Goal: Find specific page/section: Find specific page/section

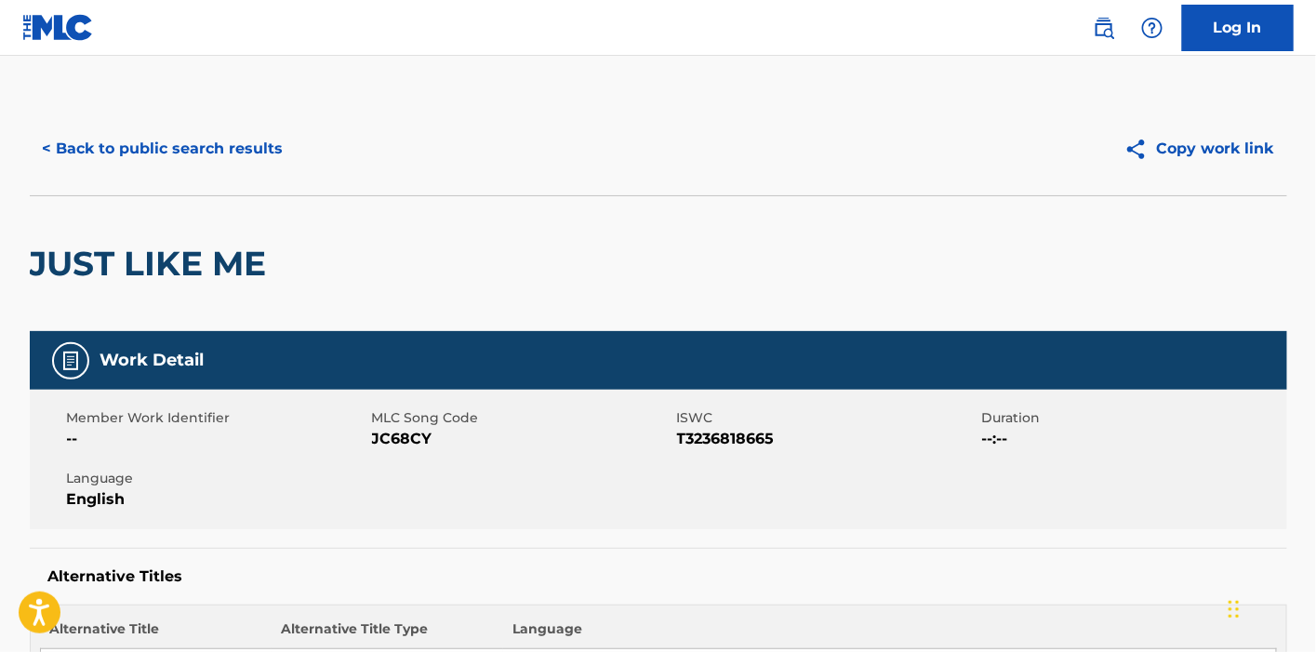
click at [112, 139] on button "< Back to public search results" at bounding box center [163, 149] width 267 height 47
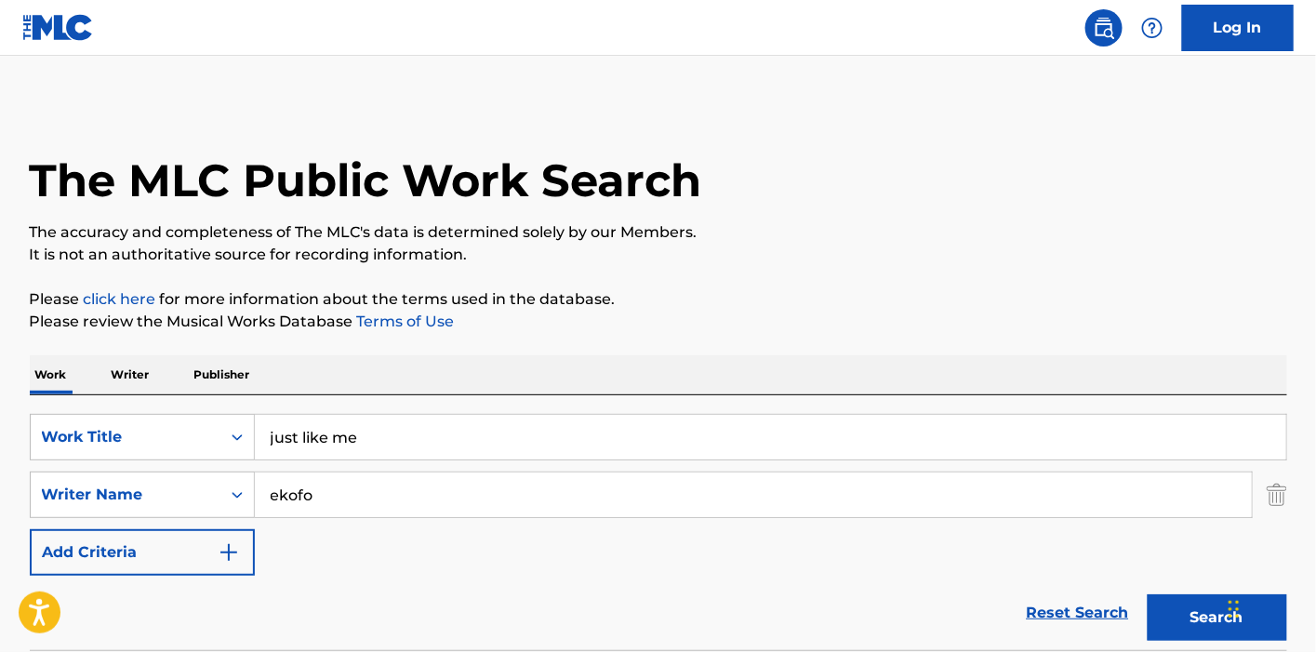
scroll to position [310, 0]
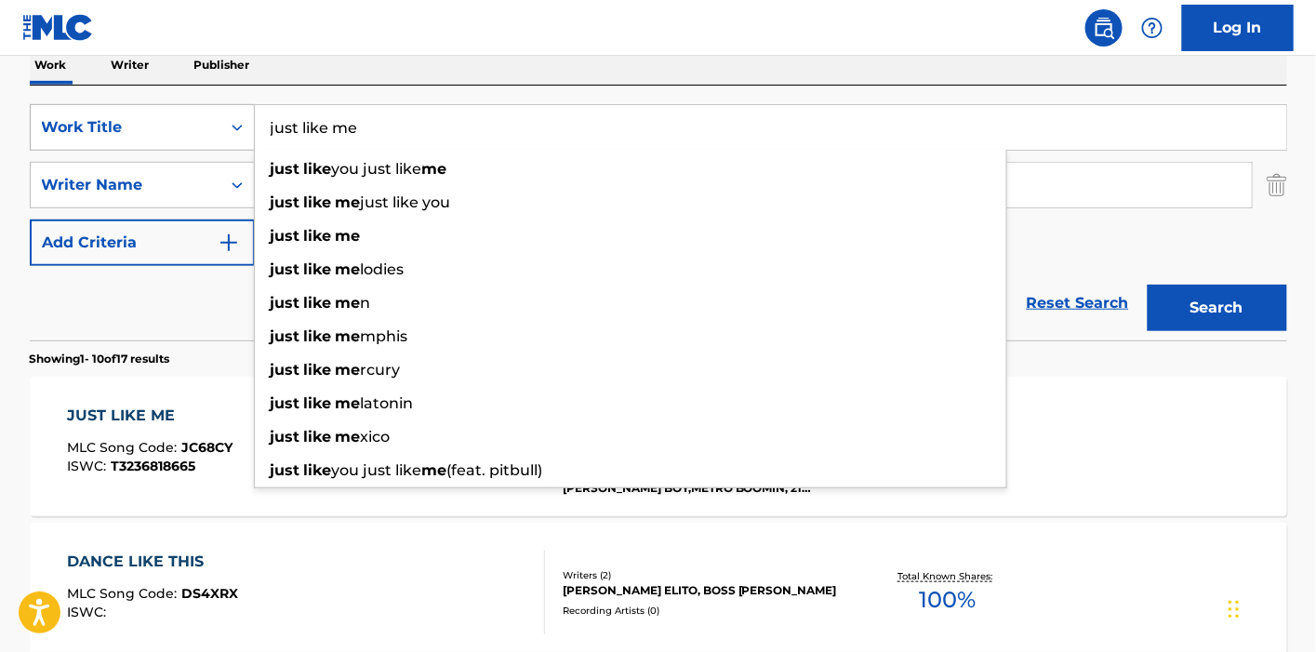
drag, startPoint x: 386, startPoint y: 140, endPoint x: 211, endPoint y: 107, distance: 177.9
click at [211, 107] on div "SearchWithCriteria477208df-14af-4b1d-a77d-624116b6bfa2 Work Title just like me …" at bounding box center [659, 127] width 1258 height 47
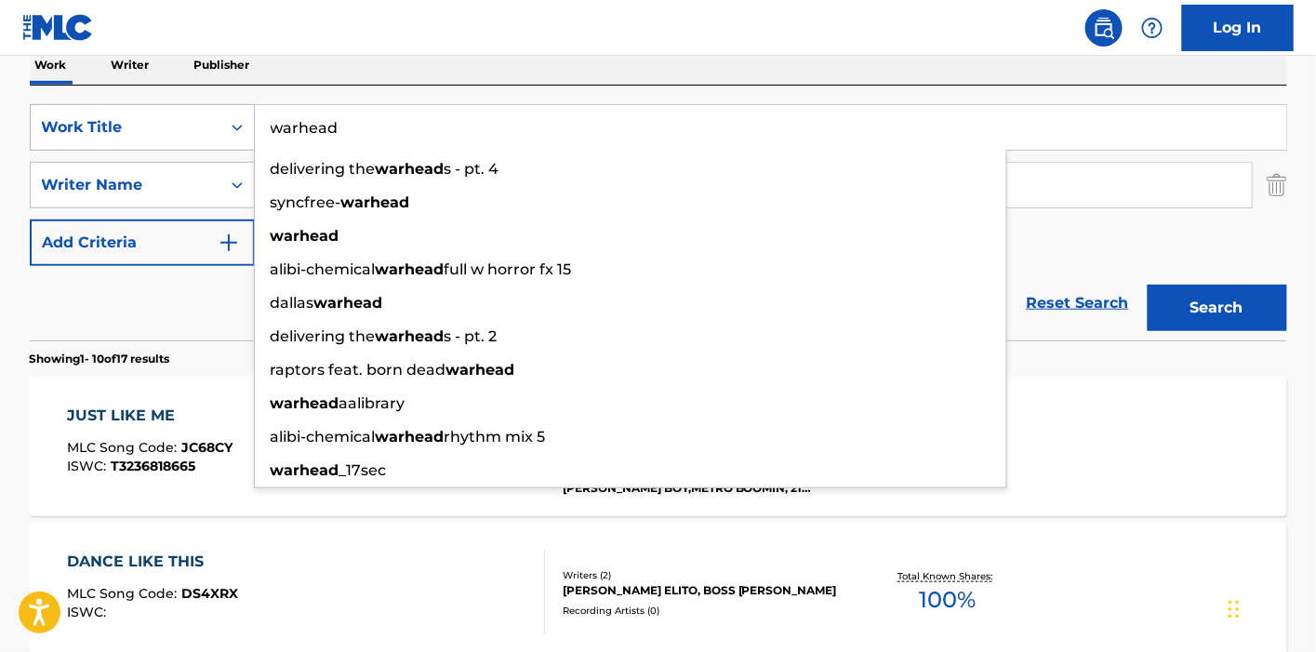
type input "warhead"
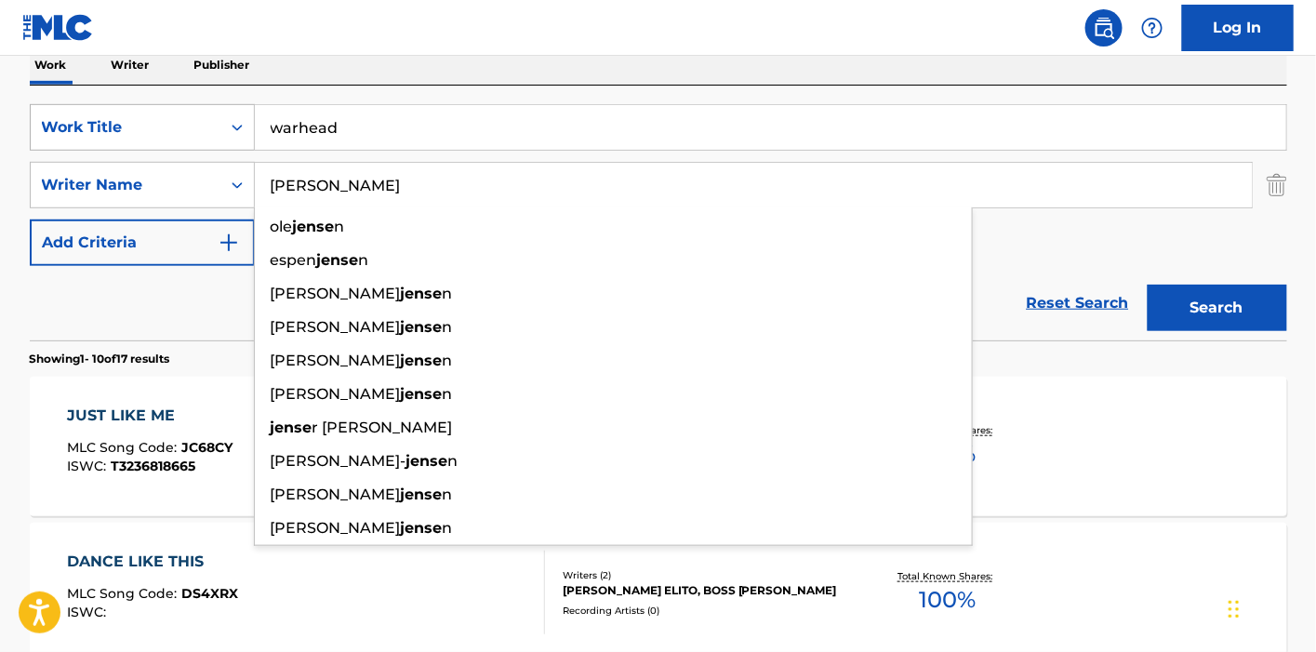
type input "[PERSON_NAME]"
click at [1148, 285] on button "Search" at bounding box center [1218, 308] width 140 height 47
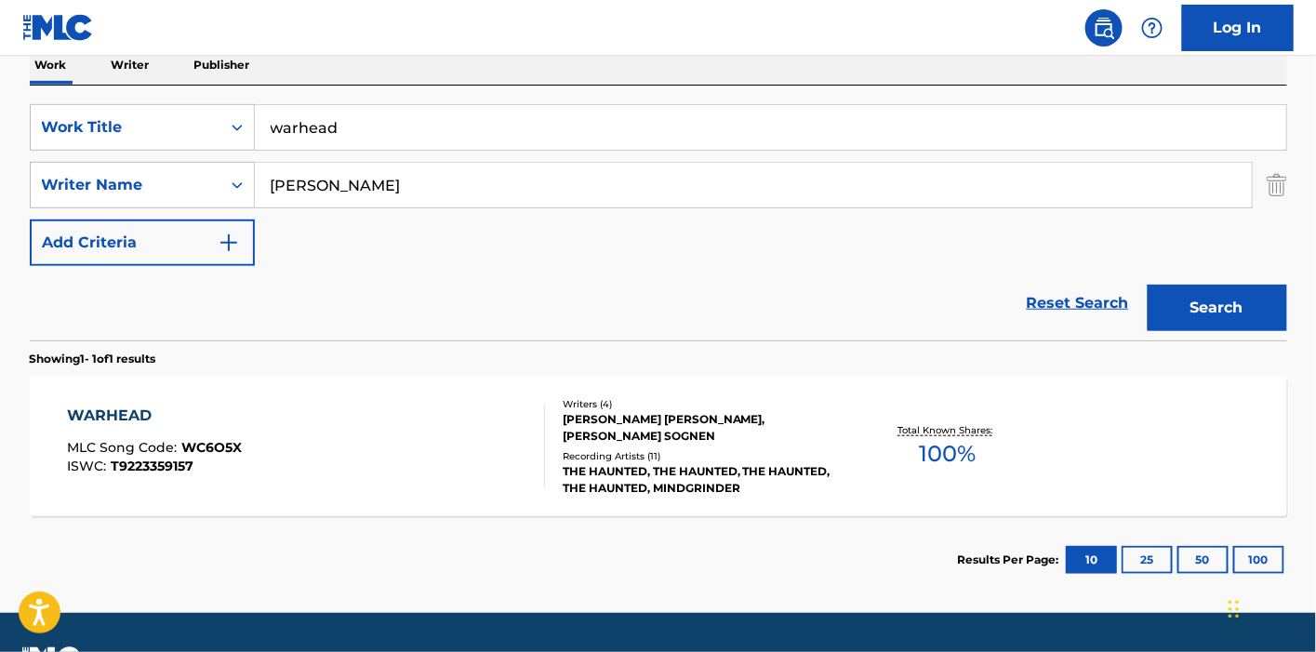
click at [313, 401] on div "WARHEAD MLC Song Code : WC6O5X ISWC : T9223359157 Writers ( 4 ) [PERSON_NAME] […" at bounding box center [659, 447] width 1258 height 140
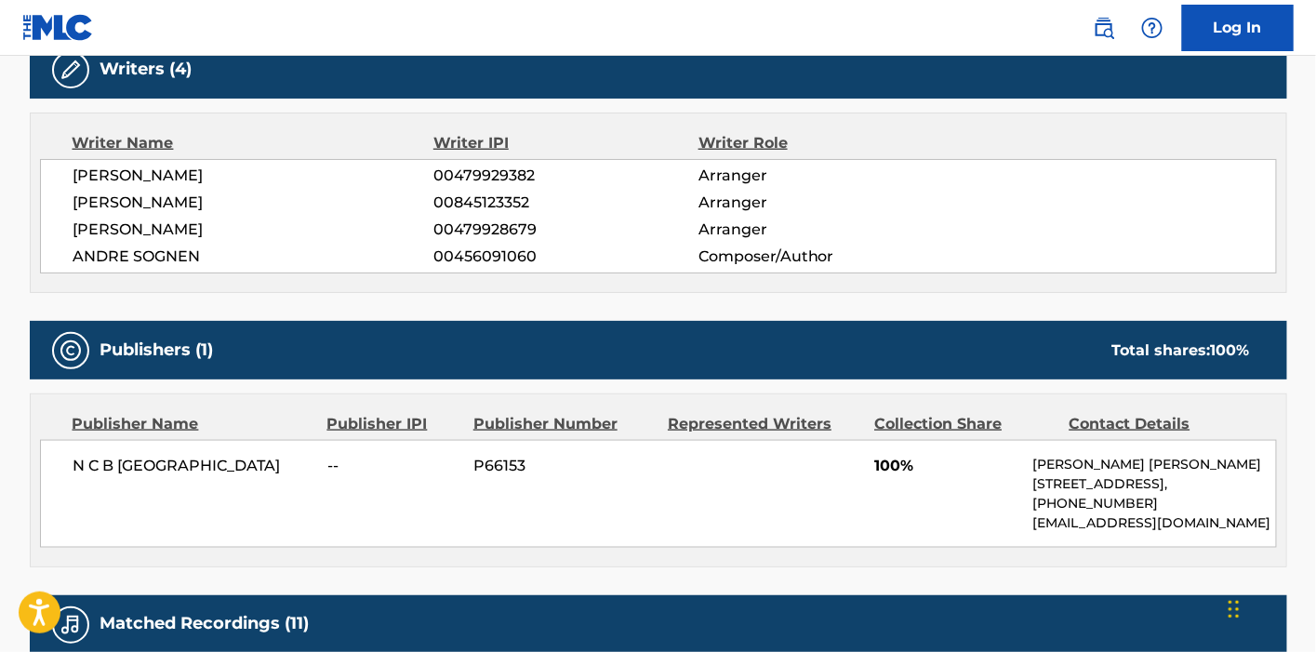
scroll to position [614, 0]
